Goal: Navigation & Orientation: Find specific page/section

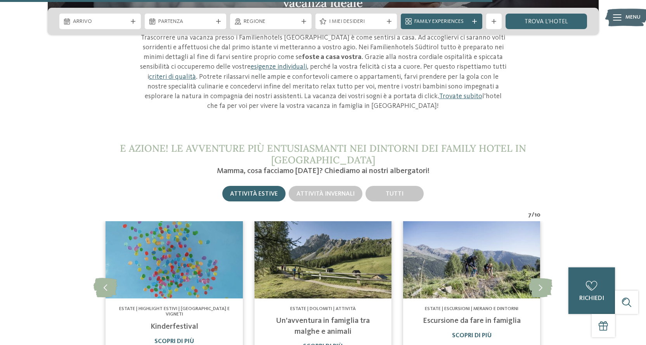
scroll to position [2637, 0]
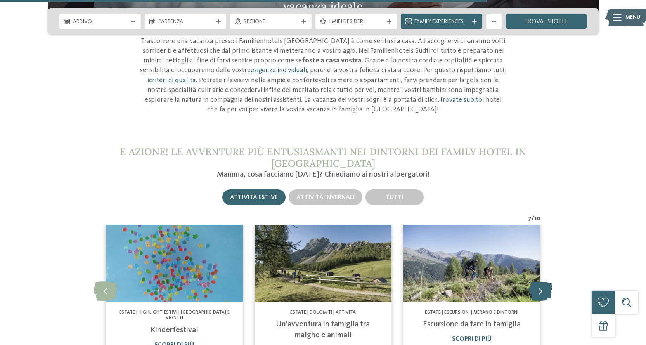
click at [547, 281] on icon at bounding box center [541, 290] width 24 height 19
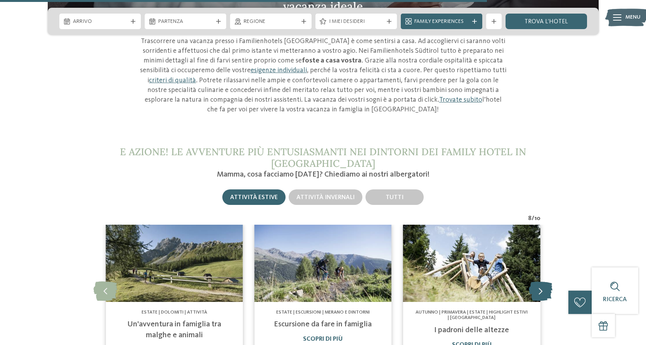
click at [547, 281] on icon at bounding box center [541, 290] width 24 height 19
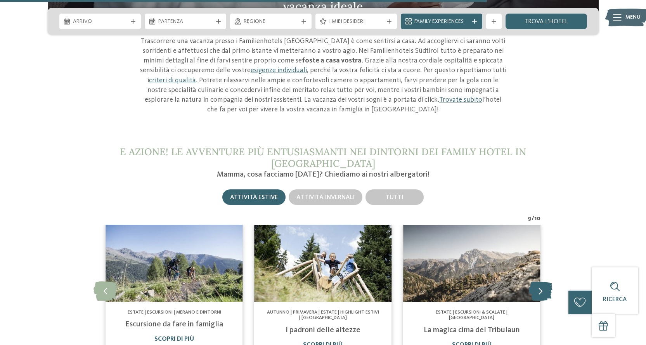
click at [547, 281] on icon at bounding box center [541, 290] width 24 height 19
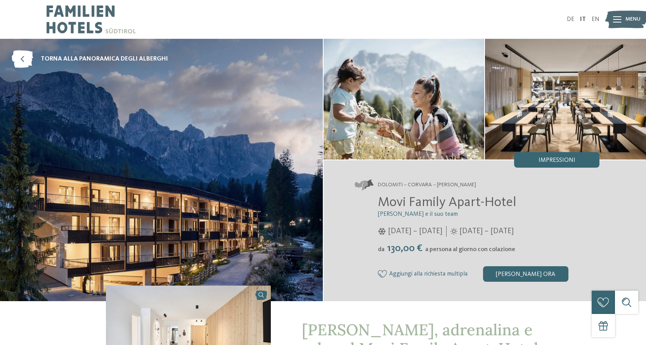
click at [625, 17] on span "Menu" at bounding box center [632, 20] width 15 height 8
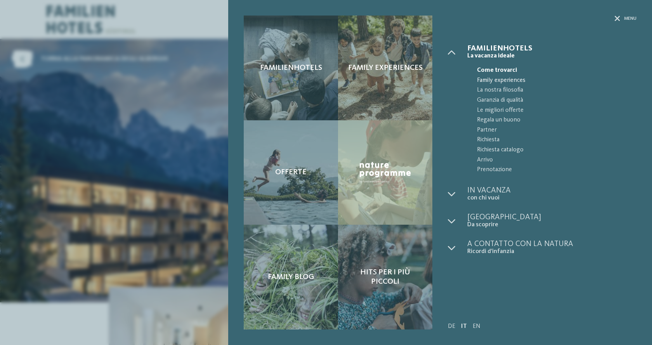
click at [492, 81] on span "Family experiences" at bounding box center [556, 81] width 159 height 10
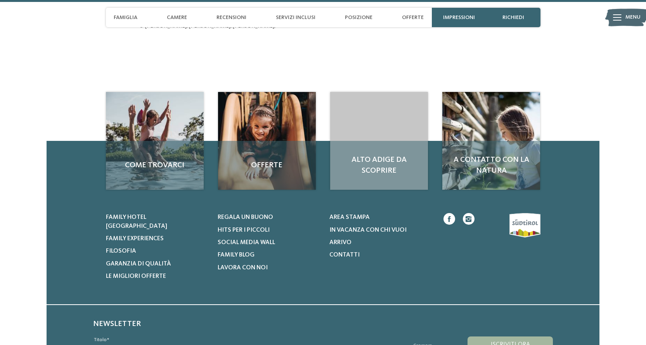
scroll to position [2187, 0]
